Goal: Navigation & Orientation: Find specific page/section

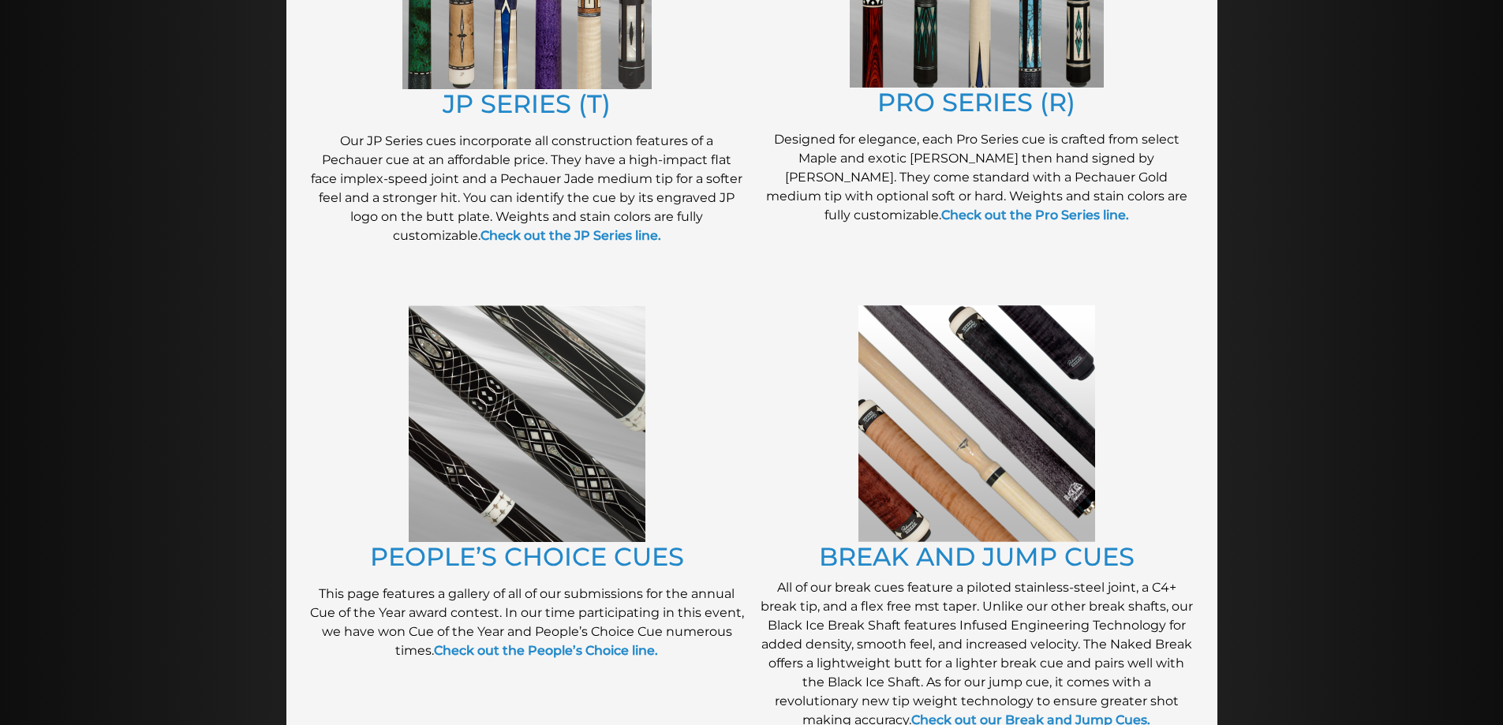
scroll to position [1018, 0]
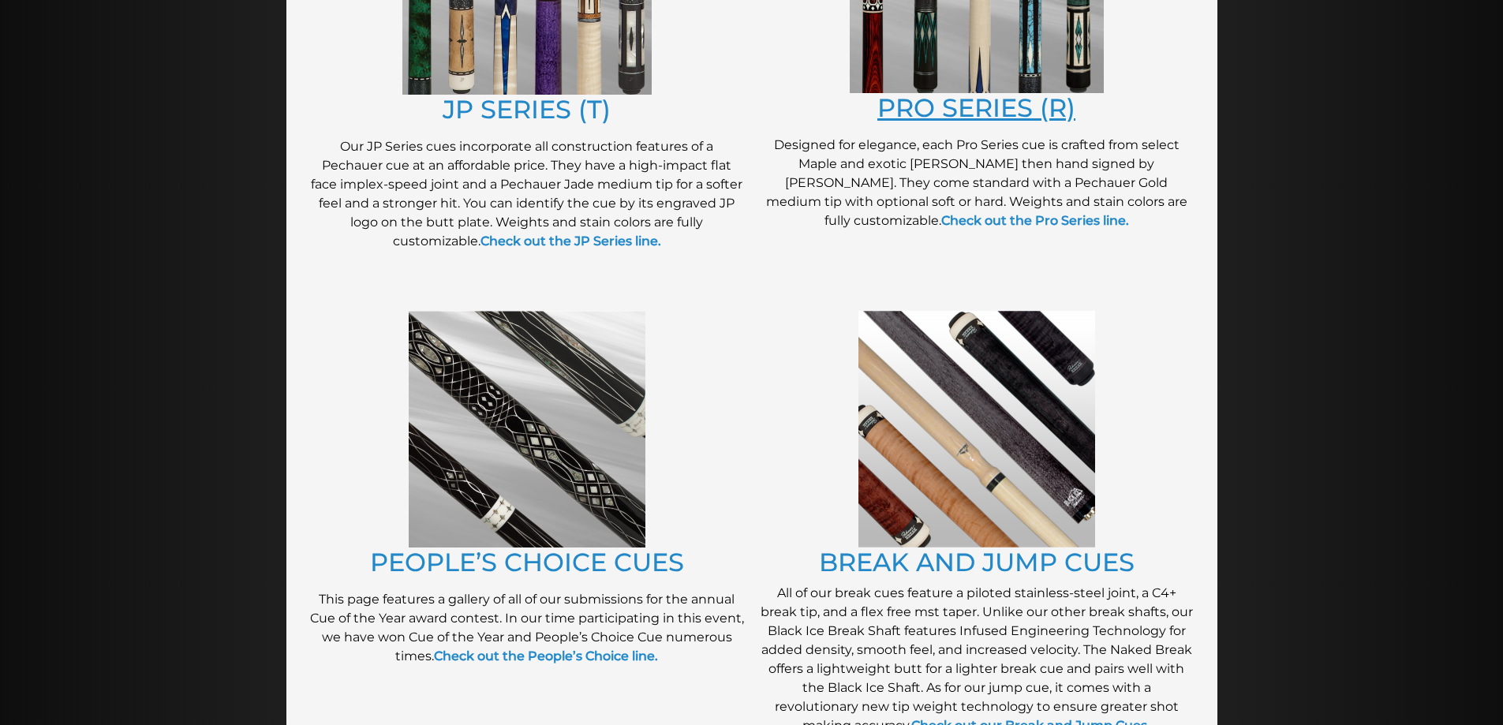
click at [982, 115] on link "PRO SERIES (R)" at bounding box center [976, 107] width 198 height 31
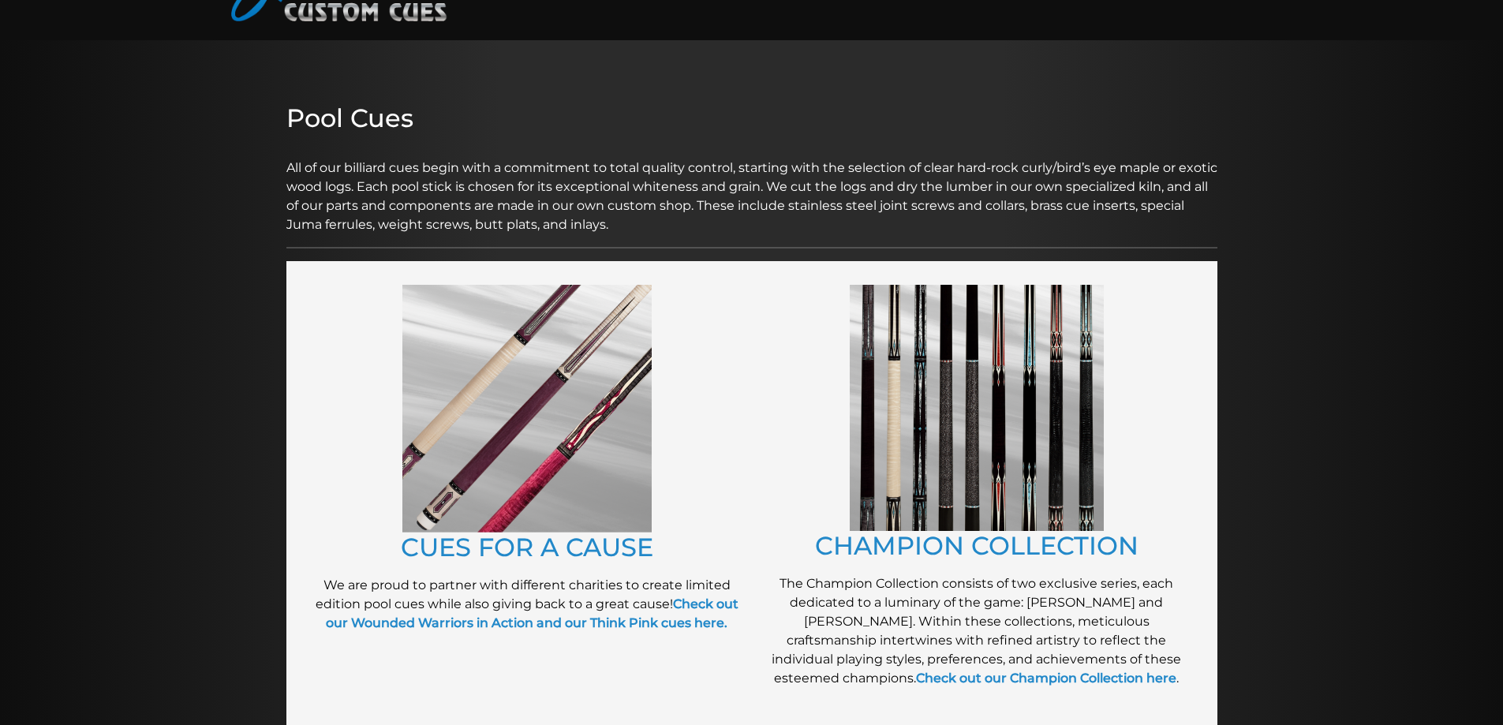
scroll to position [0, 0]
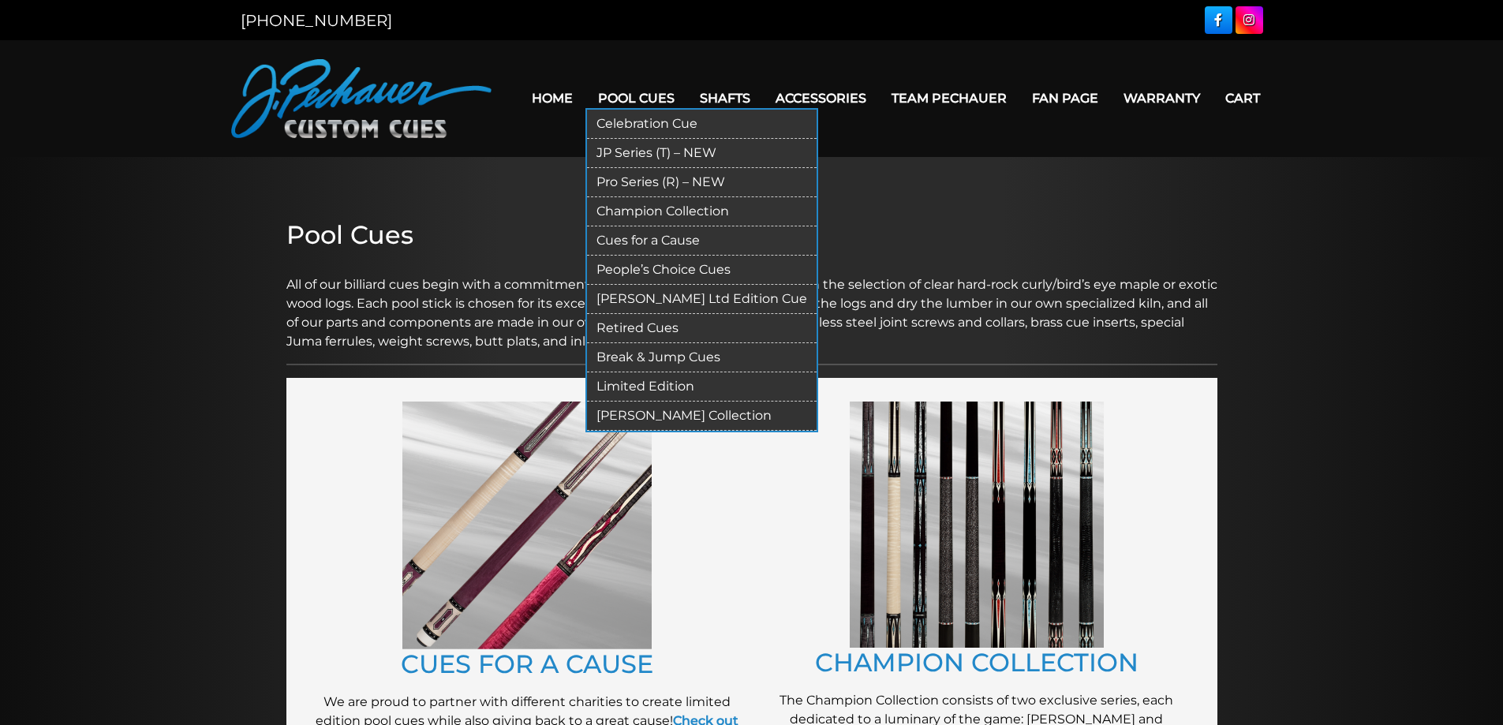
click at [670, 180] on link "Pro Series (R) – NEW" at bounding box center [702, 182] width 230 height 29
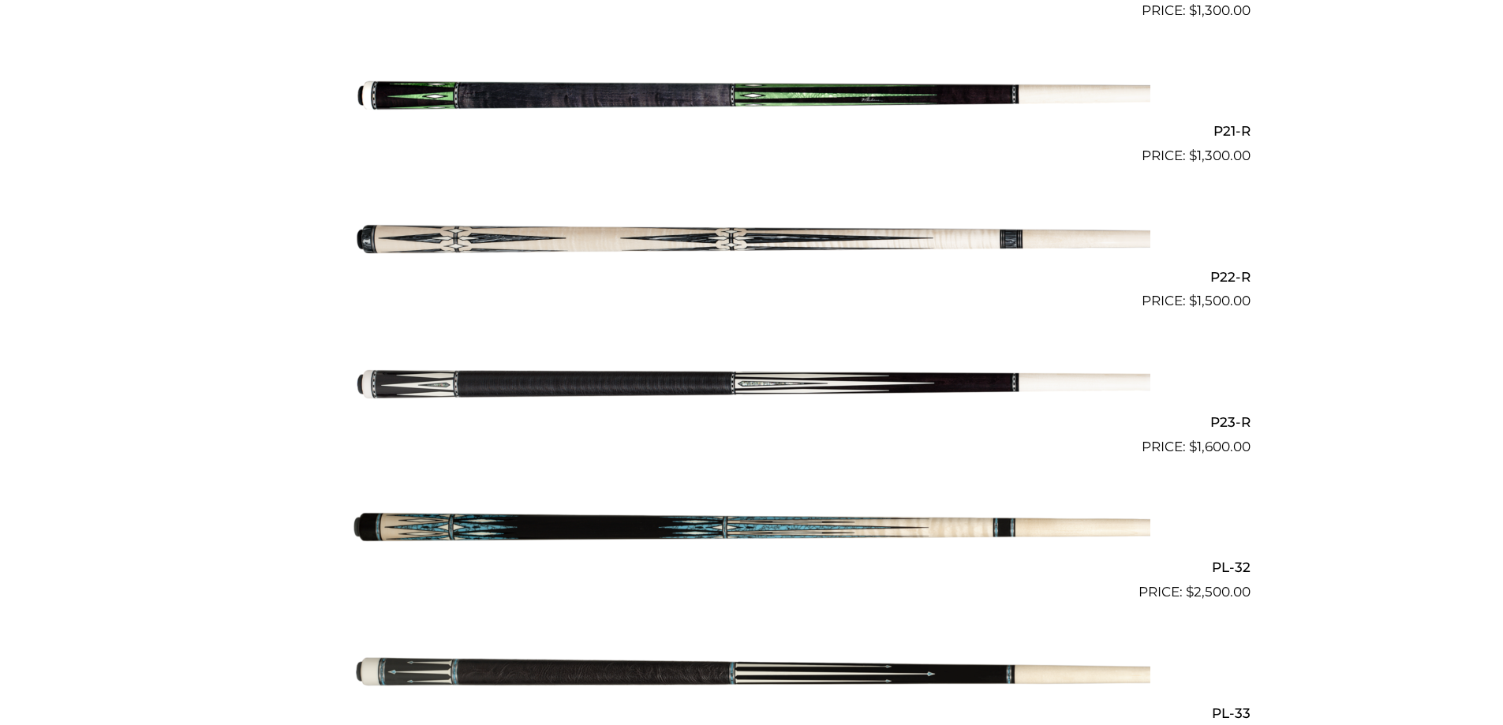
scroll to position [3353, 0]
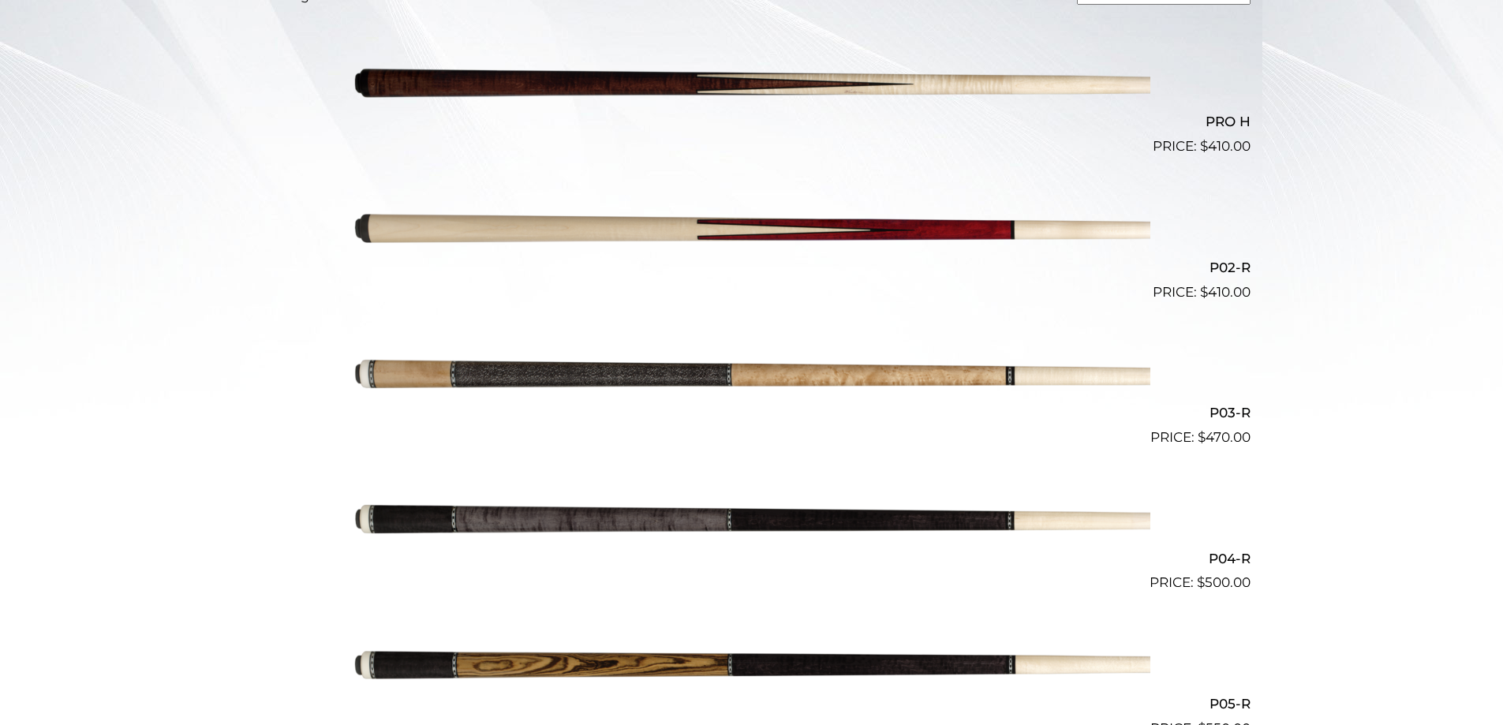
scroll to position [495, 0]
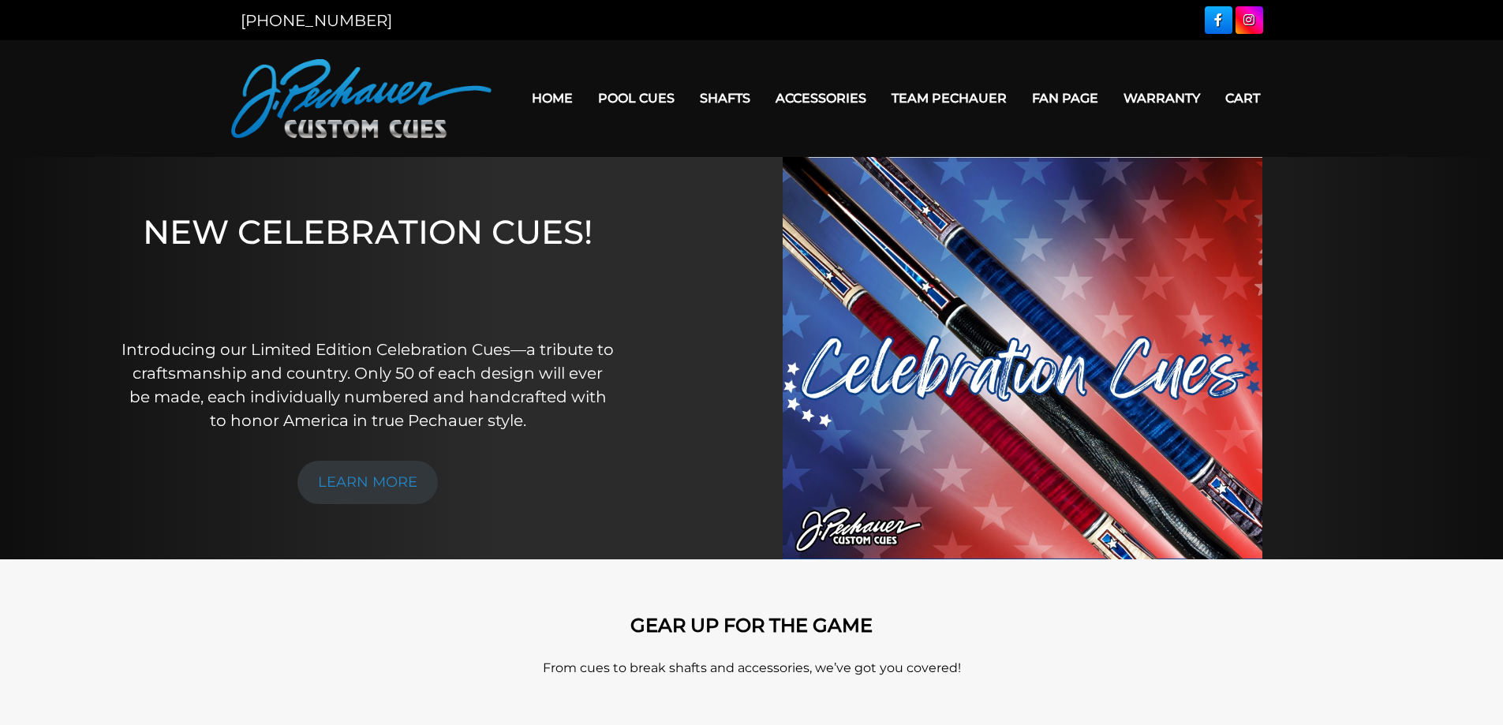
click at [561, 102] on link "Home" at bounding box center [552, 98] width 66 height 40
